Goal: Task Accomplishment & Management: Complete application form

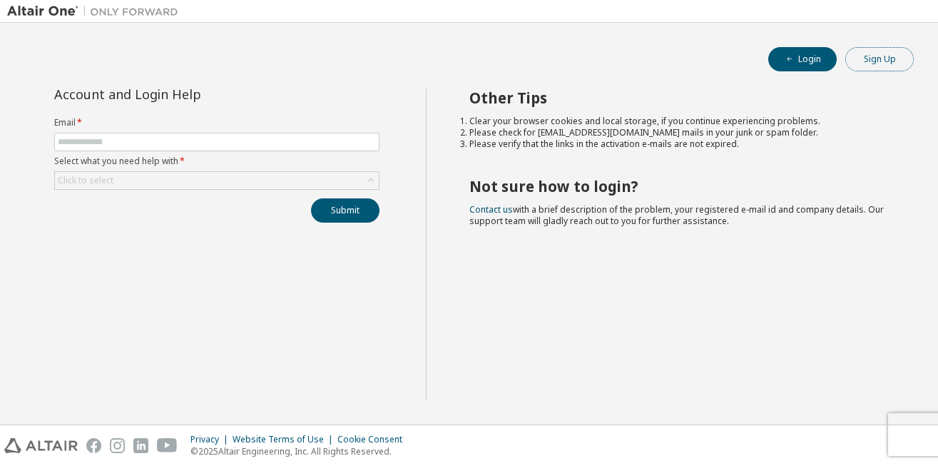
click at [879, 56] on button "Sign Up" at bounding box center [879, 59] width 68 height 24
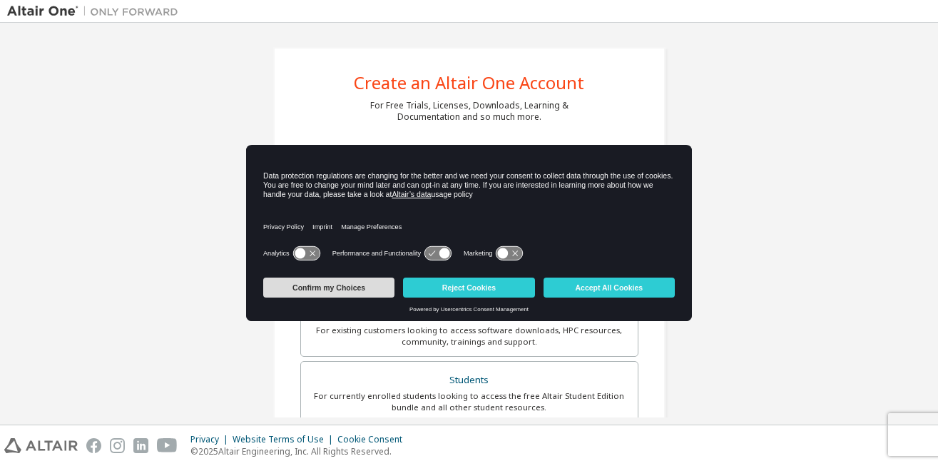
click at [325, 288] on button "Confirm my Choices" at bounding box center [328, 287] width 131 height 20
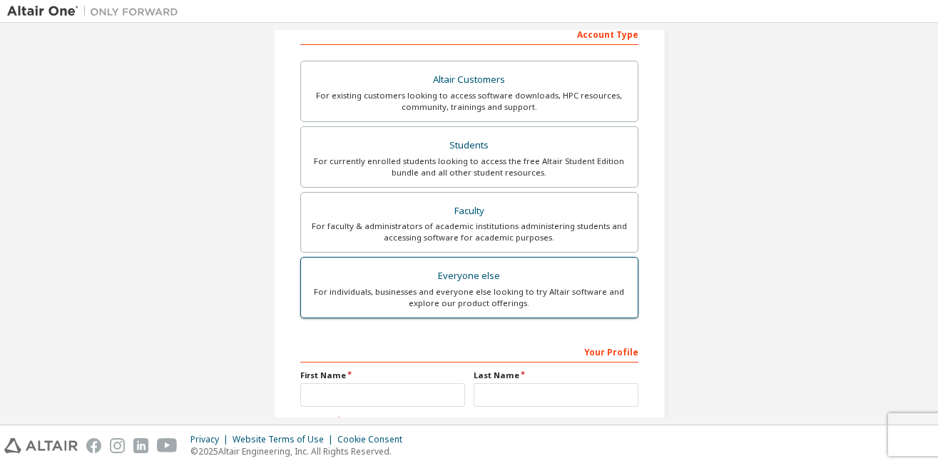
scroll to position [369, 0]
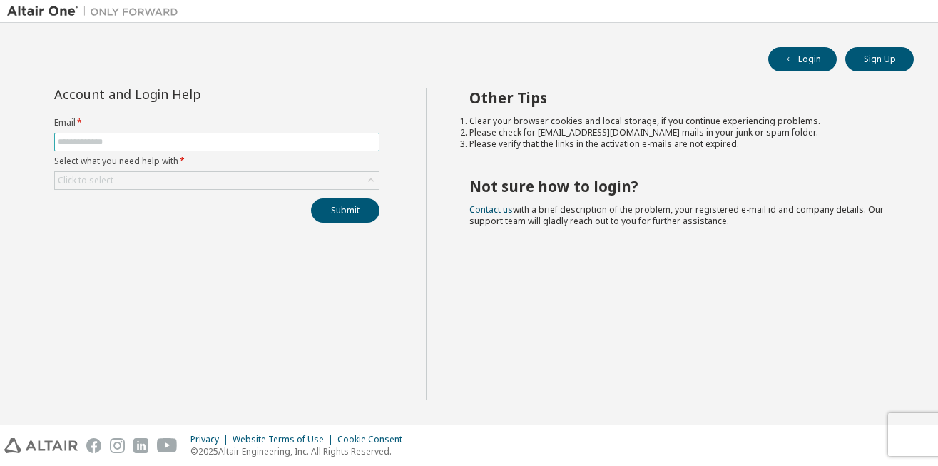
click at [200, 138] on input "text" at bounding box center [217, 141] width 318 height 11
type input "**********"
click at [867, 63] on button "Sign Up" at bounding box center [879, 59] width 68 height 24
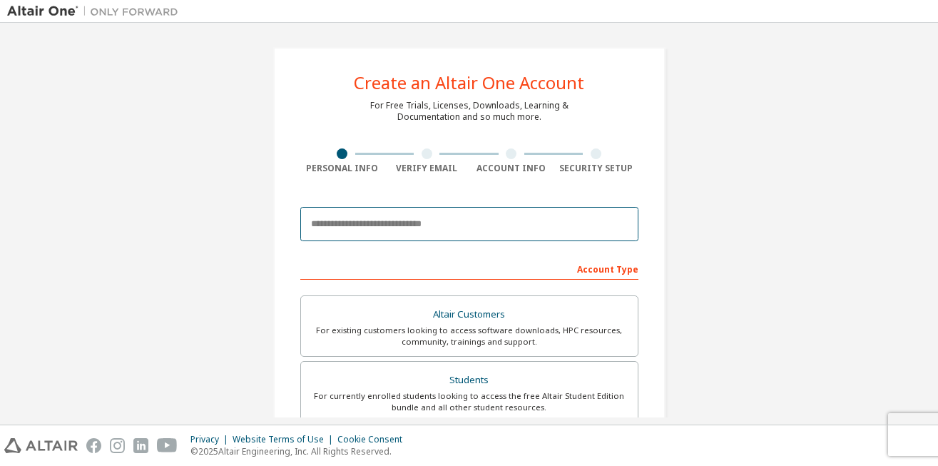
click at [423, 232] on input "email" at bounding box center [469, 224] width 338 height 34
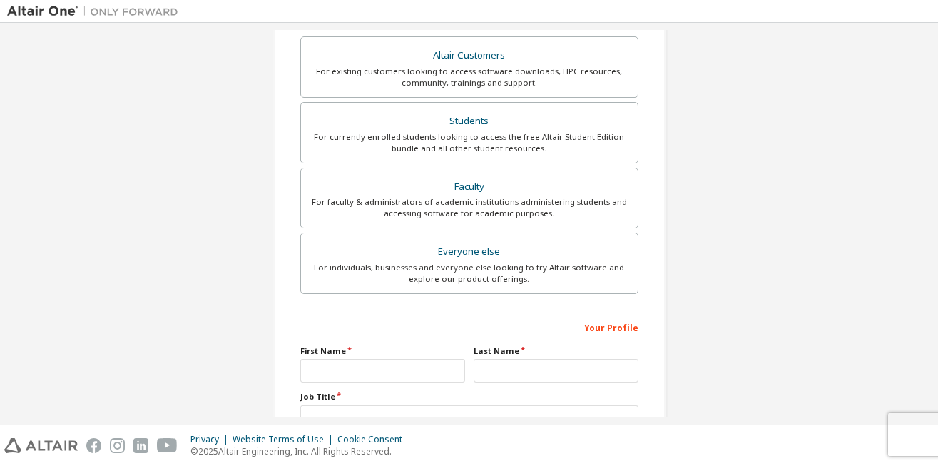
scroll to position [273, 0]
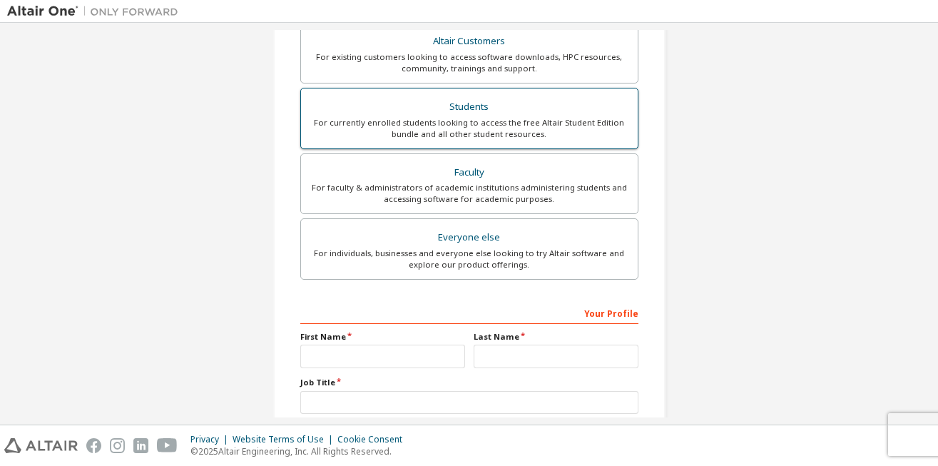
click at [434, 131] on div "For currently enrolled students looking to access the free Altair Student Editi…" at bounding box center [470, 128] width 320 height 23
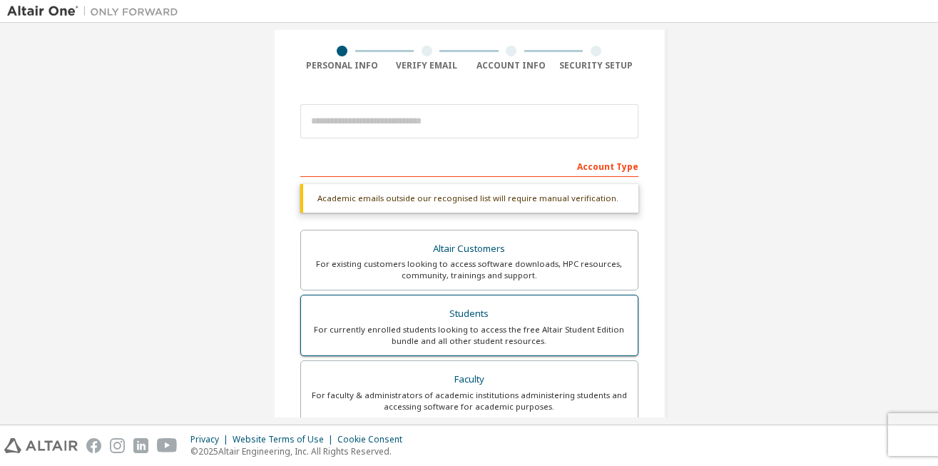
scroll to position [104, 0]
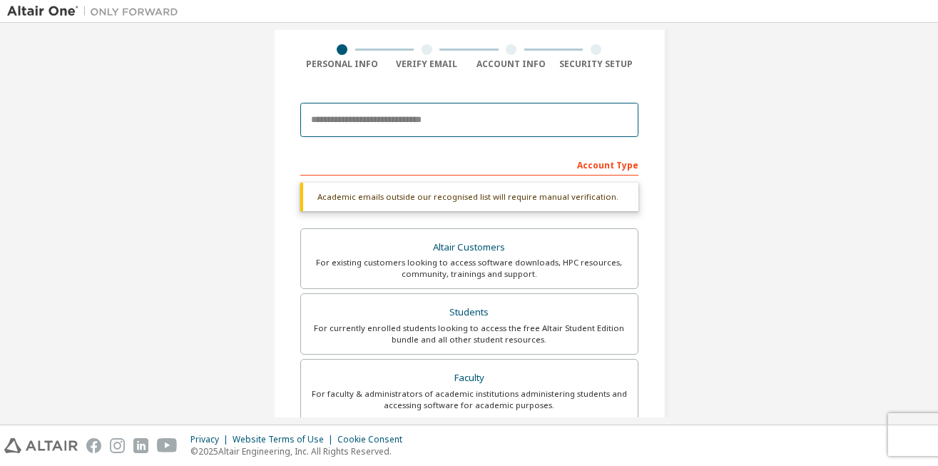
click at [434, 130] on input "email" at bounding box center [469, 120] width 338 height 34
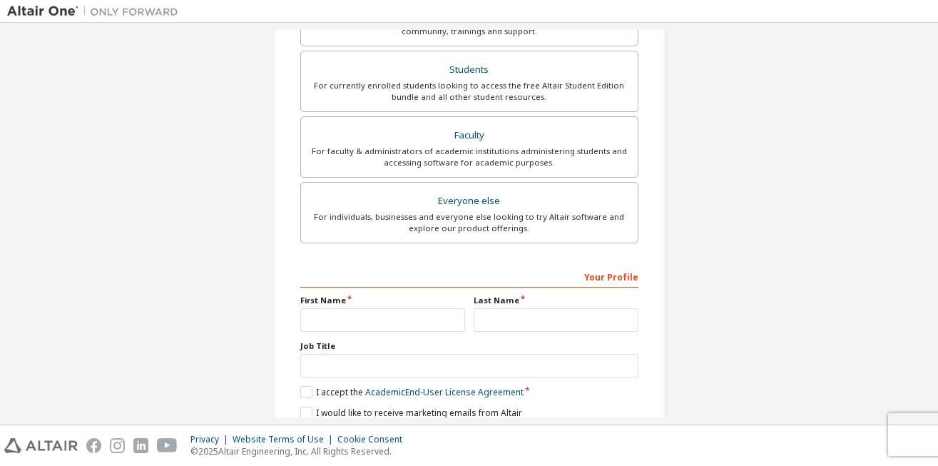
scroll to position [406, 0]
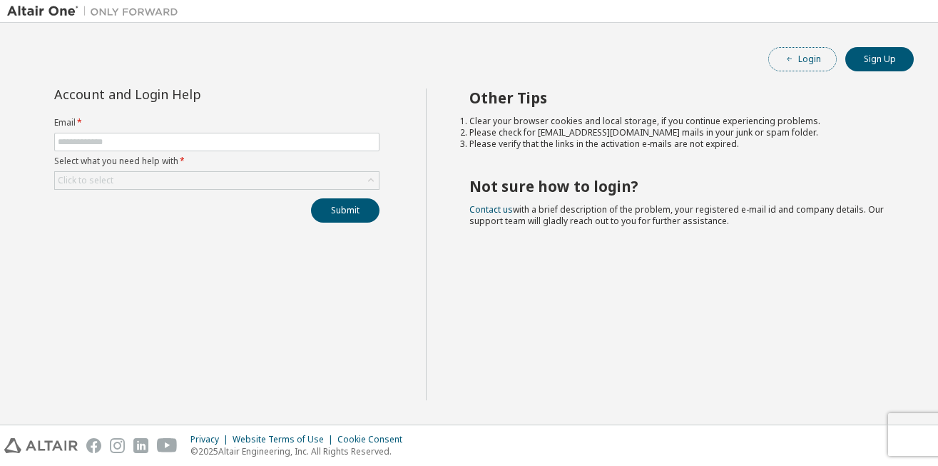
click at [811, 53] on button "Login" at bounding box center [802, 59] width 68 height 24
click at [864, 53] on button "Sign Up" at bounding box center [879, 59] width 68 height 24
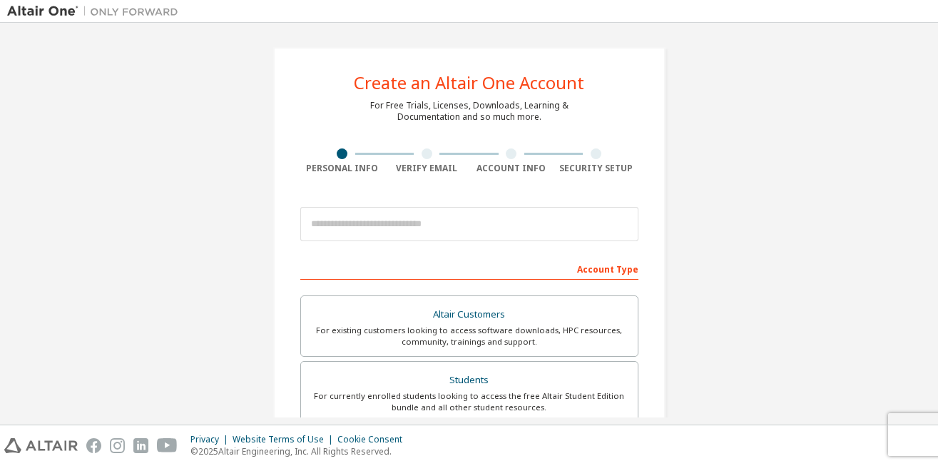
click at [630, 206] on div "Create an Altair One Account For Free Trials, Licenses, Downloads, Learning & D…" at bounding box center [469, 407] width 392 height 721
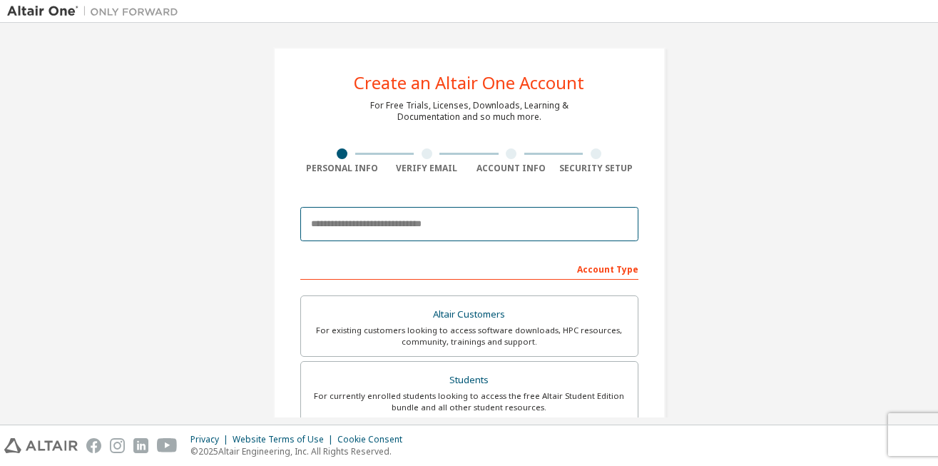
click at [407, 224] on input "email" at bounding box center [469, 224] width 338 height 34
type input "********"
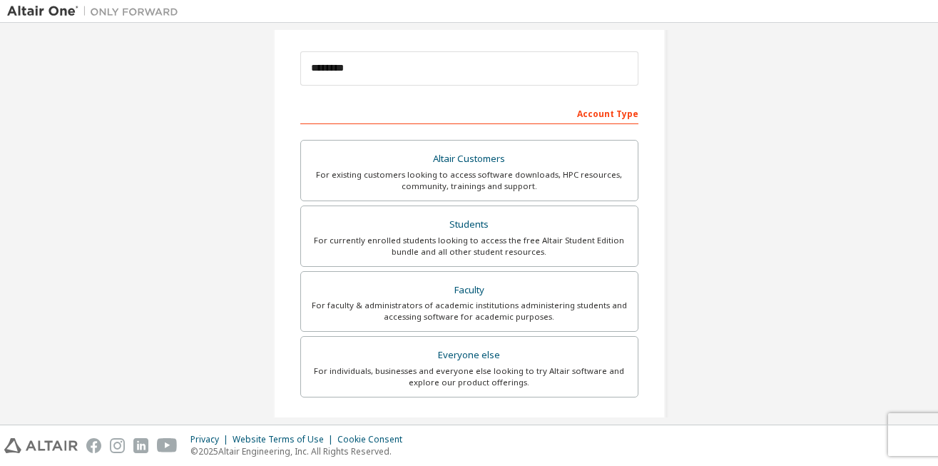
scroll to position [157, 0]
click at [444, 247] on div "For currently enrolled students looking to access the free Altair Student Editi…" at bounding box center [470, 244] width 320 height 23
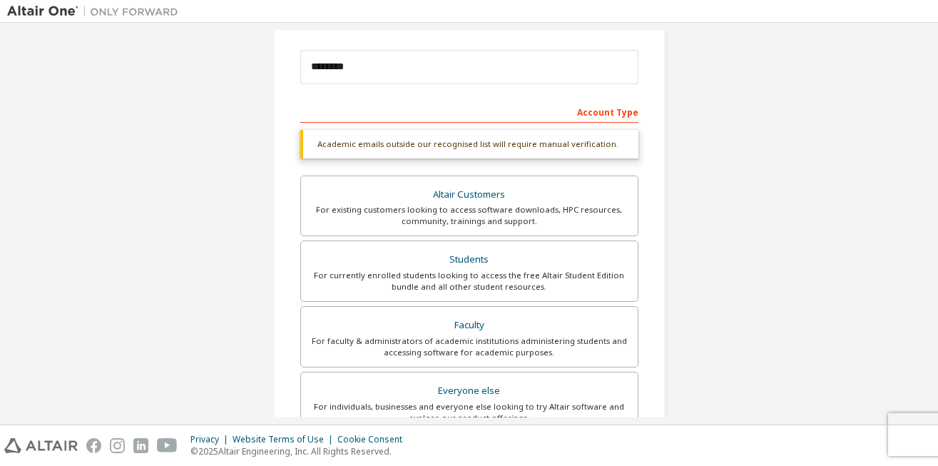
click at [444, 247] on label "Students For currently enrolled students looking to access the free Altair Stud…" at bounding box center [469, 270] width 338 height 61
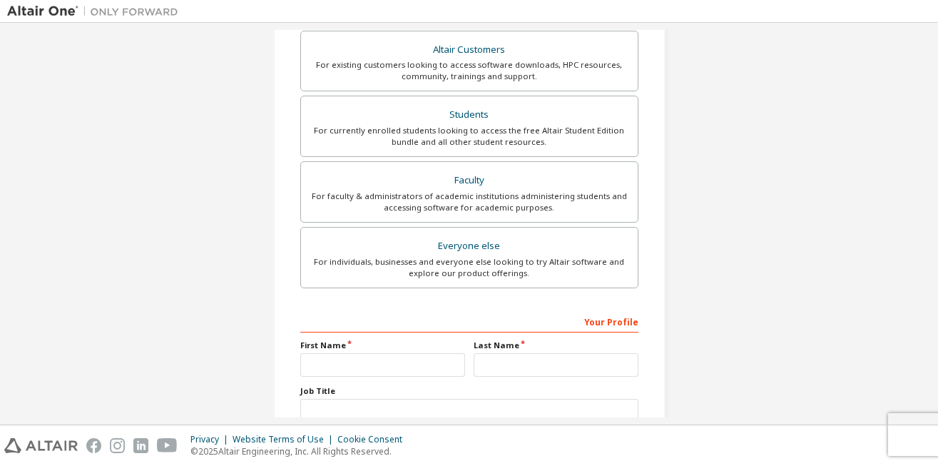
scroll to position [399, 0]
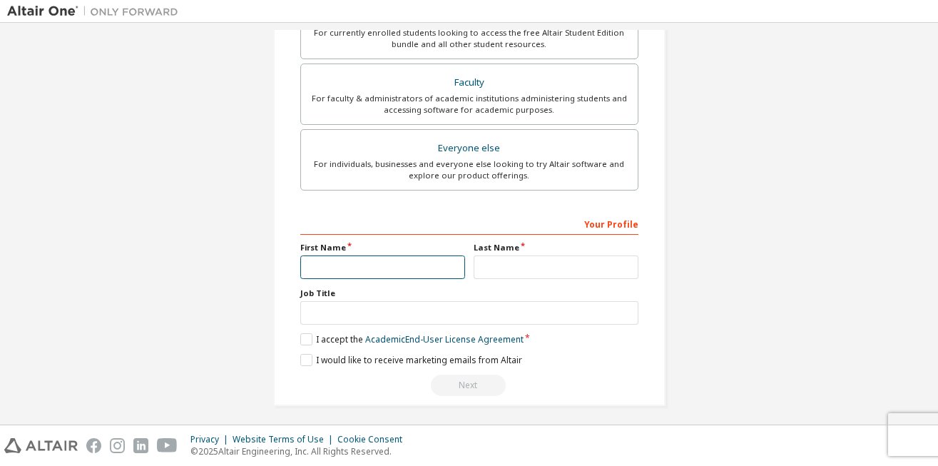
click at [395, 277] on input "text" at bounding box center [382, 267] width 165 height 24
click at [351, 265] on input "*****" at bounding box center [382, 267] width 165 height 24
type input "******"
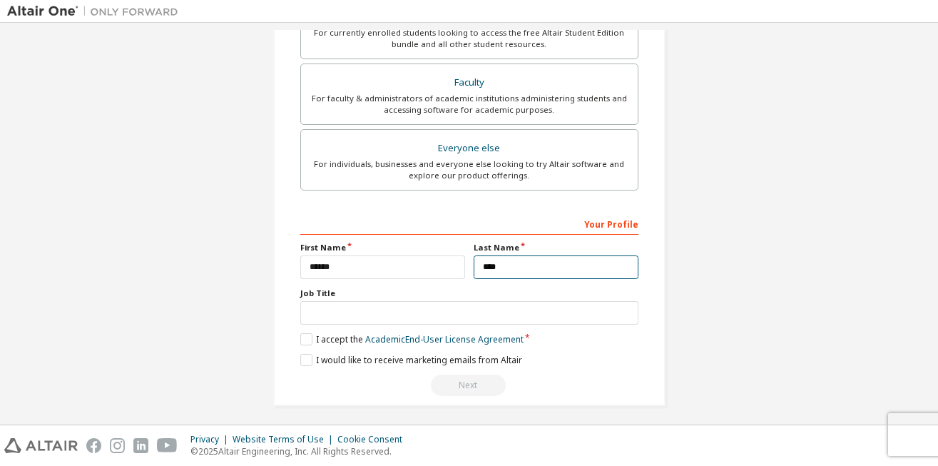
type input "****"
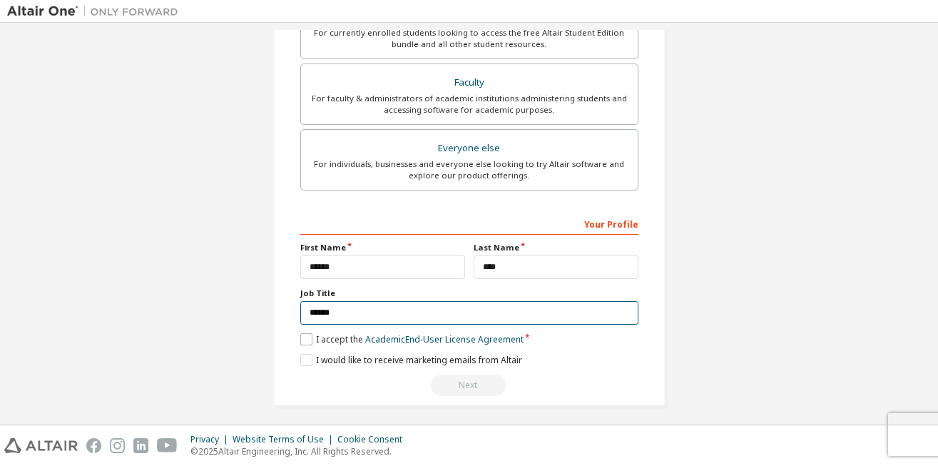
type input "******"
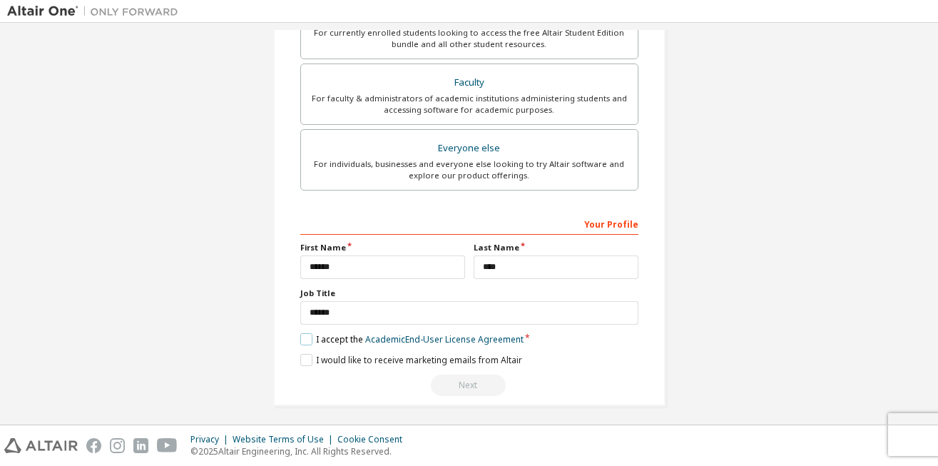
click at [300, 337] on label "I accept the Academic End-User License Agreement" at bounding box center [411, 339] width 223 height 12
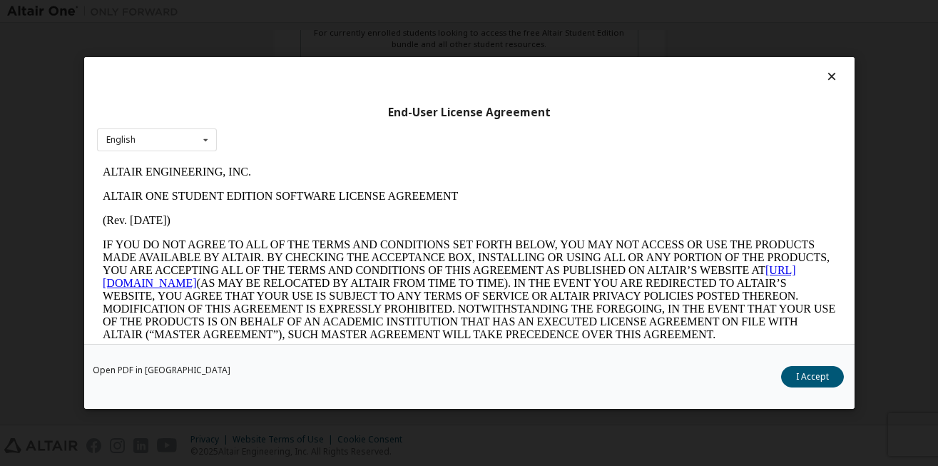
scroll to position [0, 0]
click at [824, 369] on button "I Accept" at bounding box center [812, 376] width 63 height 21
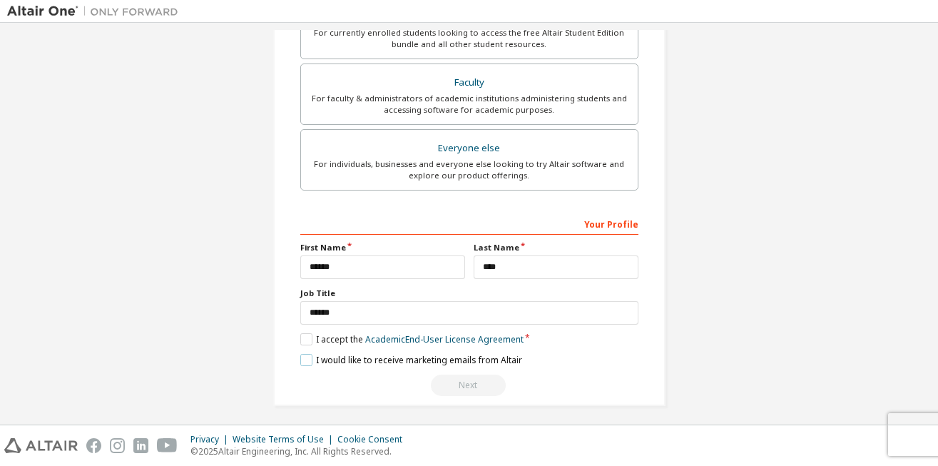
click at [305, 357] on label "I would like to receive marketing emails from Altair" at bounding box center [411, 360] width 222 height 12
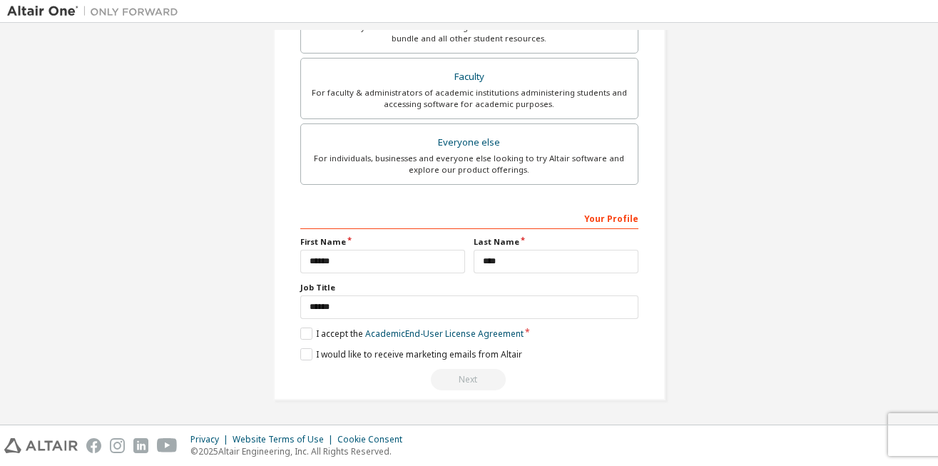
click at [420, 206] on div "Your Profile" at bounding box center [469, 217] width 338 height 23
click at [461, 379] on div "Next" at bounding box center [469, 379] width 338 height 21
click at [431, 359] on label "I would like to receive marketing emails from Altair" at bounding box center [411, 354] width 222 height 12
click at [383, 337] on link "Academic End-User License Agreement" at bounding box center [444, 333] width 158 height 12
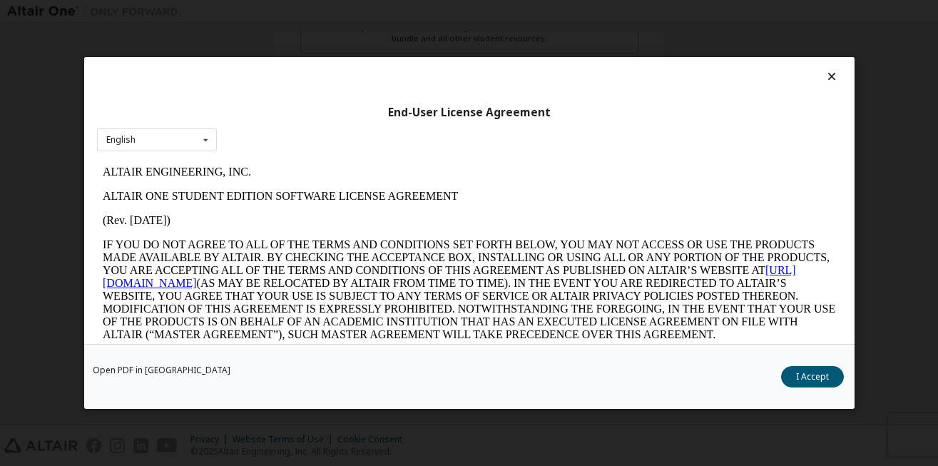
scroll to position [0, 0]
click at [802, 372] on button "I Accept" at bounding box center [812, 376] width 63 height 21
